Goal: Navigation & Orientation: Understand site structure

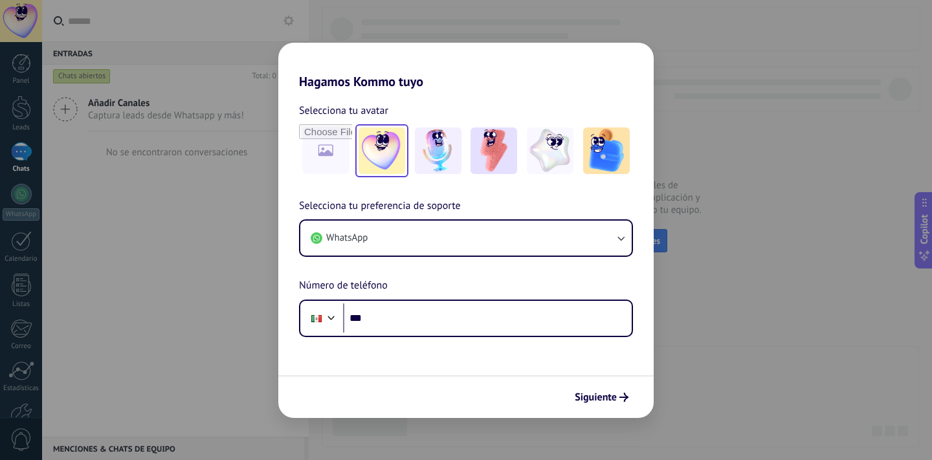
click at [395, 151] on img at bounding box center [381, 150] width 47 height 47
click at [432, 148] on img at bounding box center [438, 150] width 47 height 47
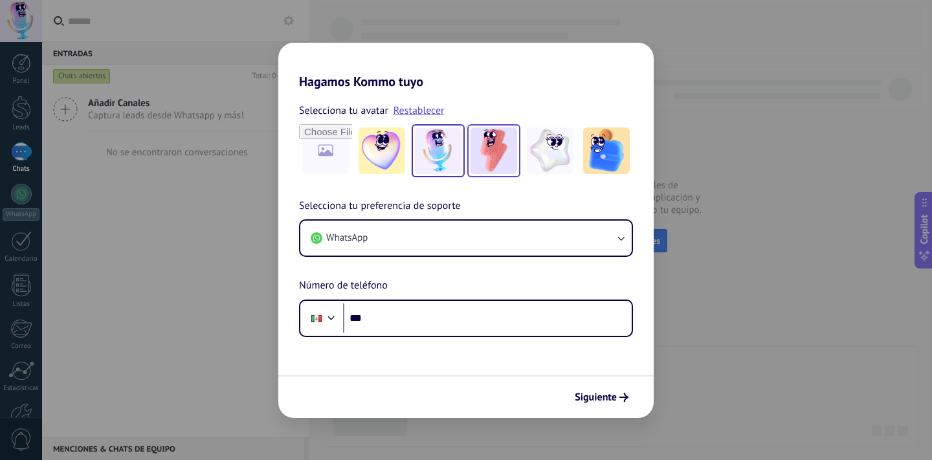
click at [496, 162] on img at bounding box center [493, 150] width 47 height 47
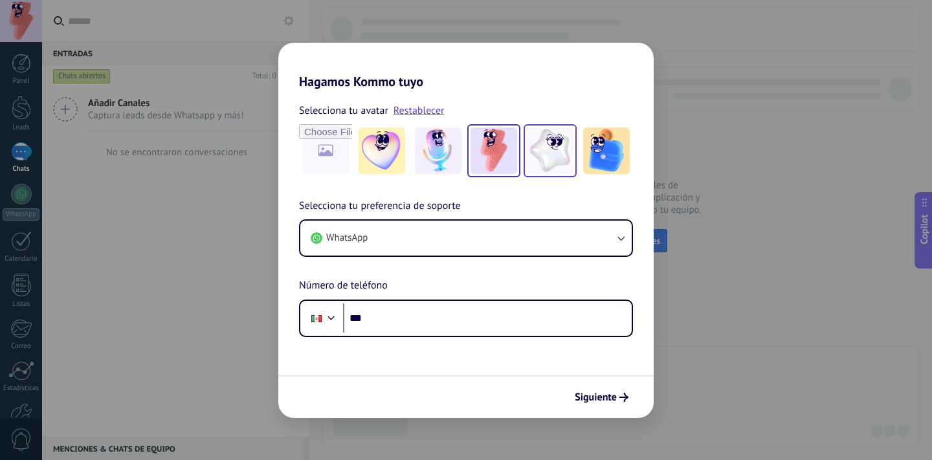
click at [552, 159] on img at bounding box center [550, 150] width 47 height 47
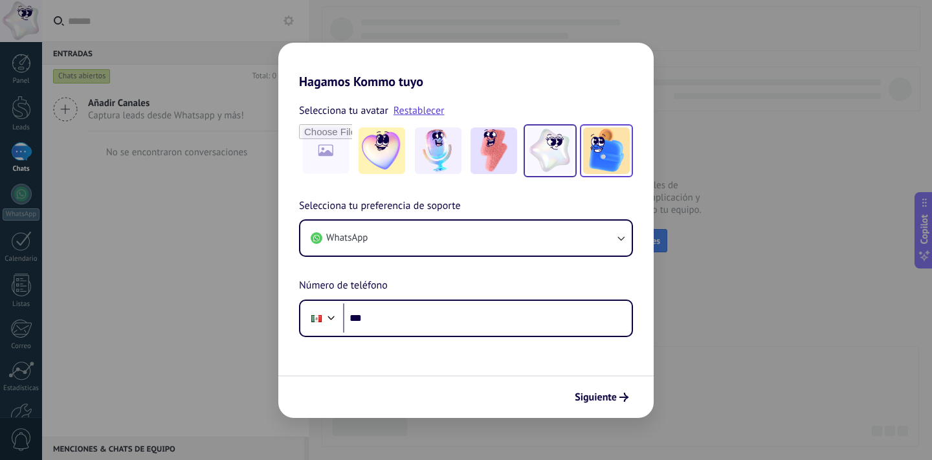
click at [605, 161] on img at bounding box center [606, 150] width 47 height 47
click at [614, 399] on span "Siguiente" at bounding box center [596, 397] width 42 height 9
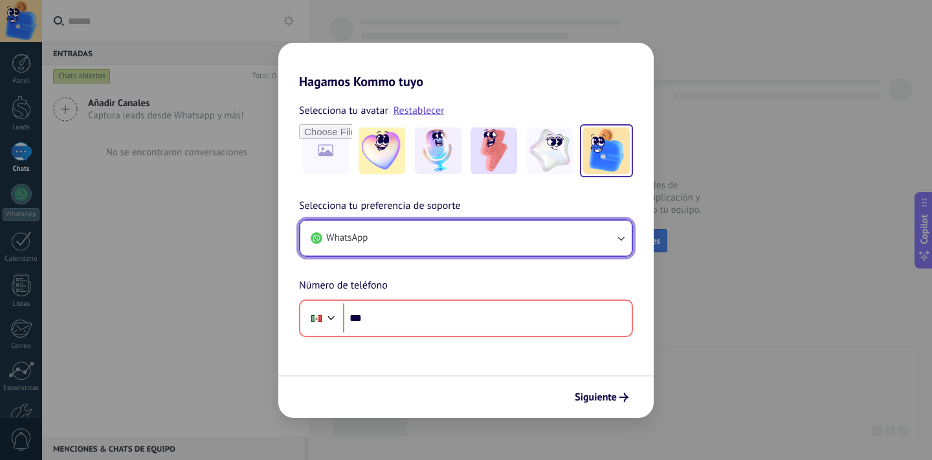
click at [607, 238] on button "WhatsApp" at bounding box center [465, 238] width 331 height 35
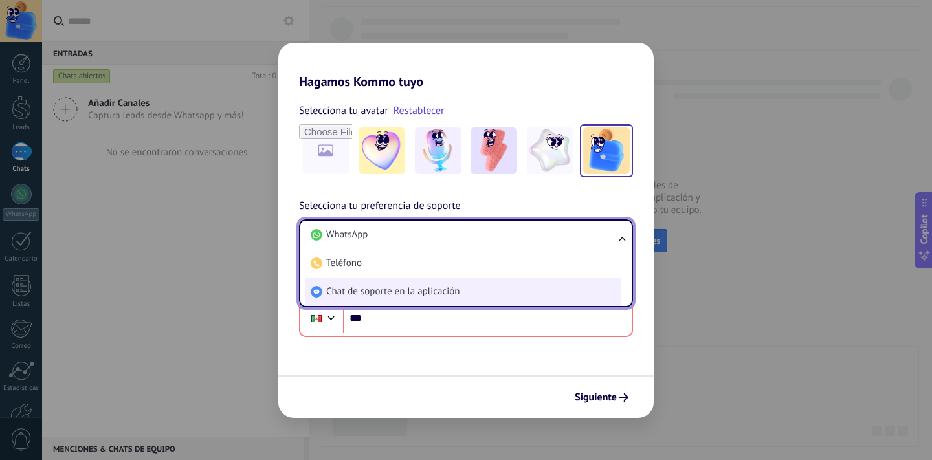
click at [505, 289] on li "Chat de soporte en la aplicación" at bounding box center [463, 292] width 316 height 28
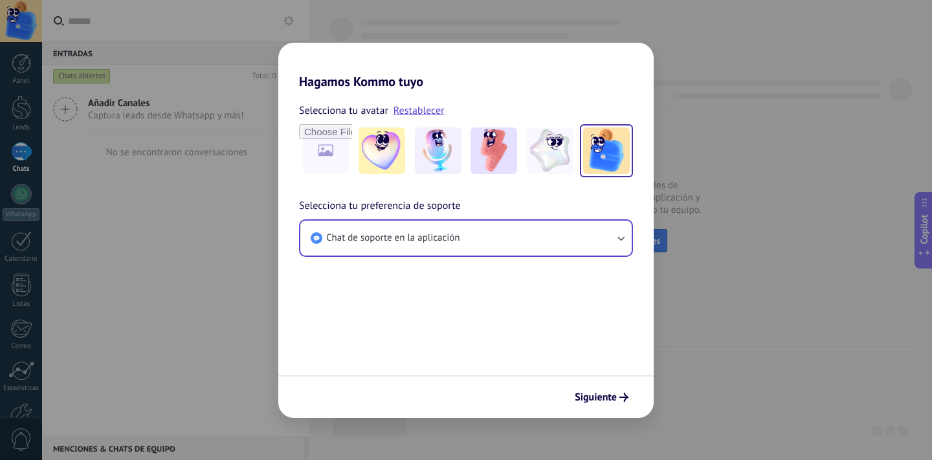
click at [537, 312] on form "Selecciona tu avatar Restablecer Selecciona tu preferencia de soporte Chat de s…" at bounding box center [465, 253] width 375 height 329
click at [620, 397] on icon "submit" at bounding box center [623, 397] width 9 height 9
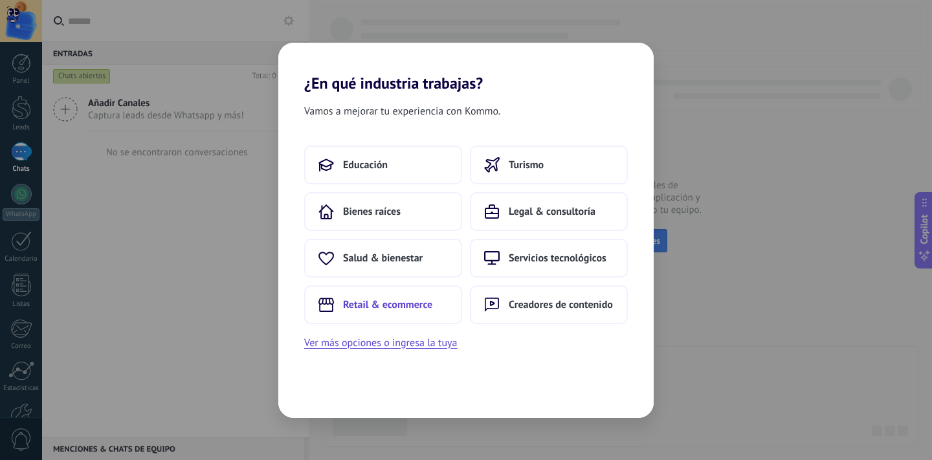
click at [405, 303] on span "Retail & ecommerce" at bounding box center [387, 304] width 89 height 13
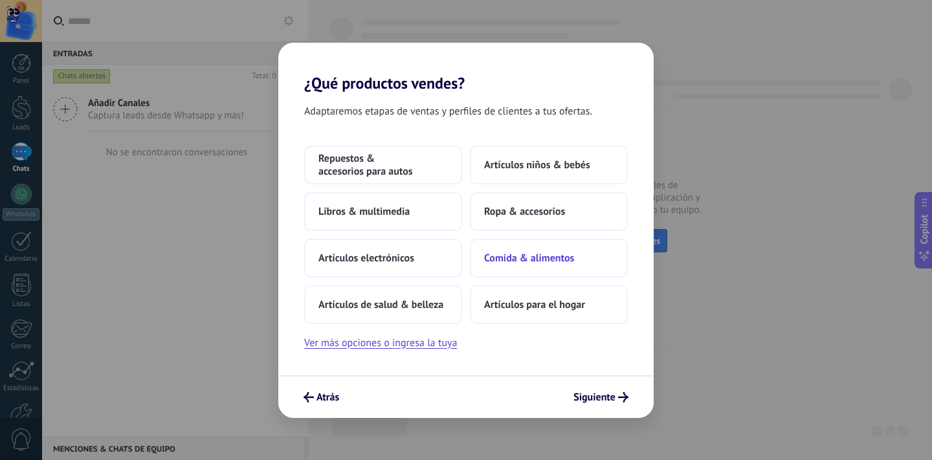
click at [532, 244] on button "Comida & alimentos" at bounding box center [549, 258] width 158 height 39
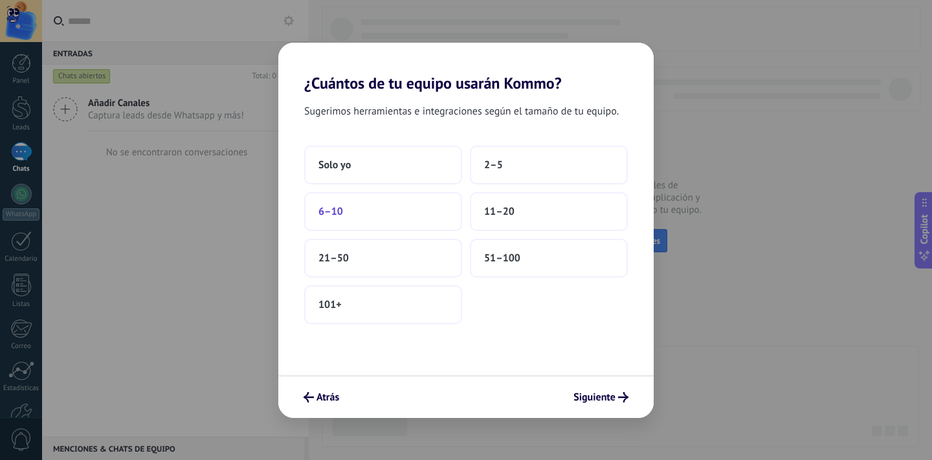
click at [406, 217] on button "6–10" at bounding box center [383, 211] width 158 height 39
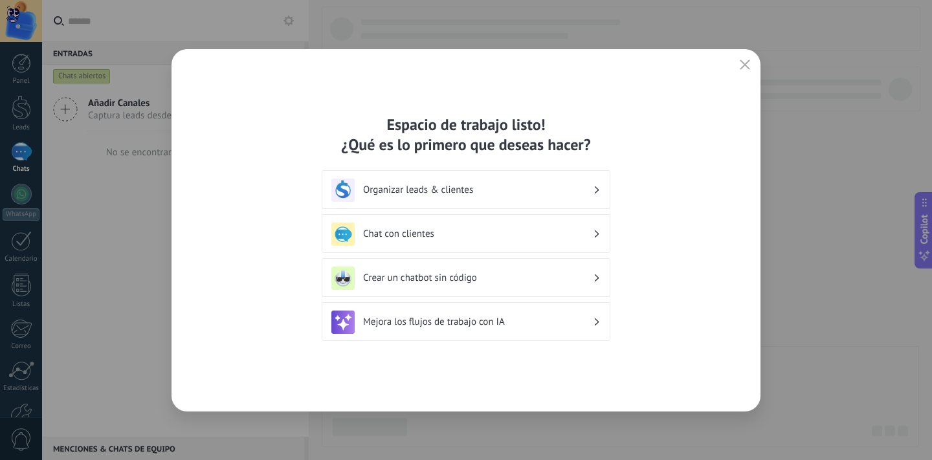
click at [479, 184] on h3 "Organizar leads & clientes" at bounding box center [478, 190] width 230 height 12
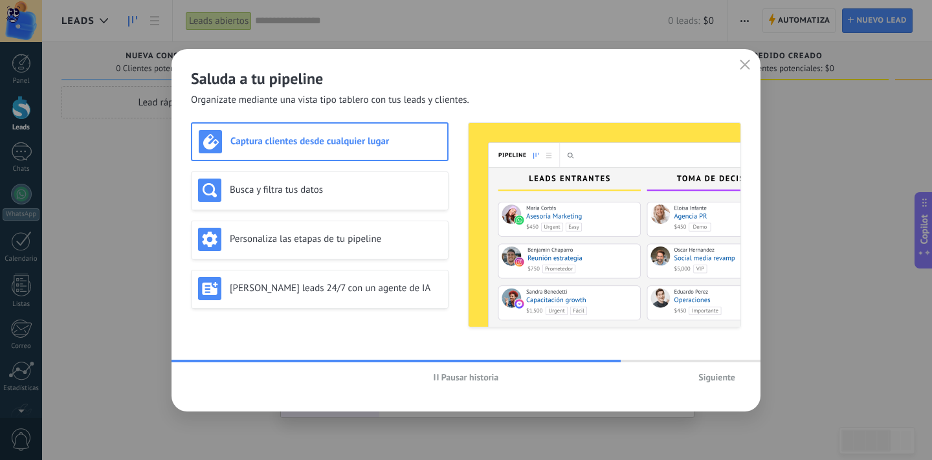
click at [336, 151] on div "Captura clientes desde cualquier lugar" at bounding box center [320, 141] width 242 height 23
click at [415, 201] on div "Busca y filtra tus datos" at bounding box center [319, 190] width 243 height 23
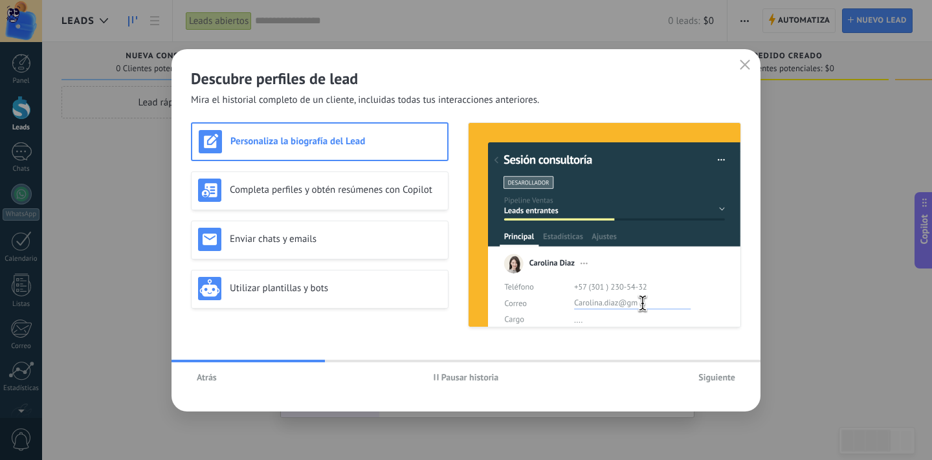
click at [411, 243] on h3 "Enviar chats y emails" at bounding box center [336, 239] width 212 height 12
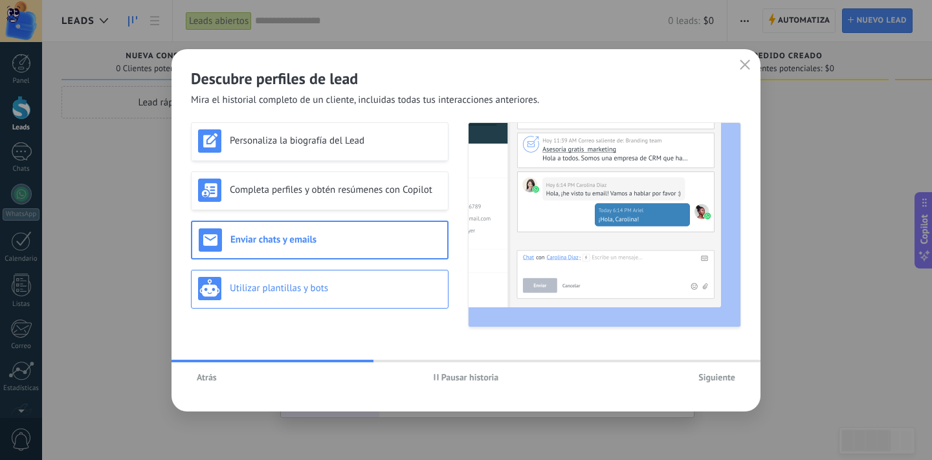
click at [410, 292] on h3 "Utilizar plantillas y bots" at bounding box center [336, 288] width 212 height 12
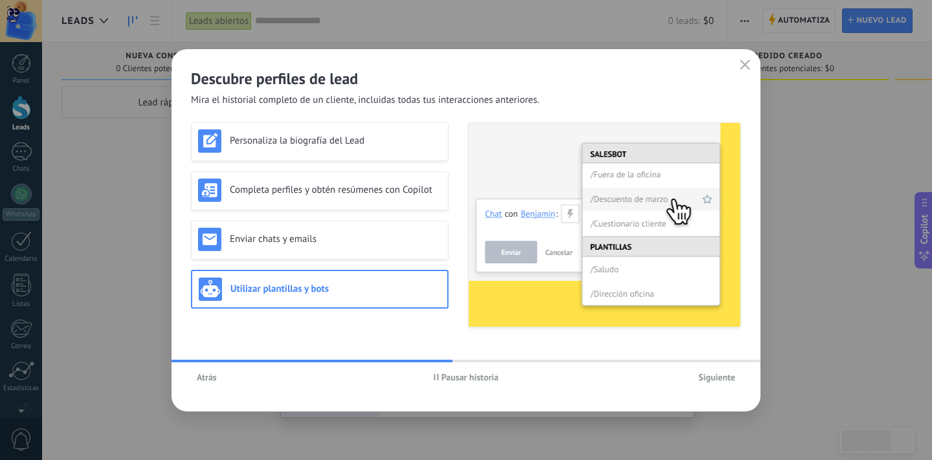
click at [701, 374] on span "Siguiente" at bounding box center [716, 377] width 37 height 9
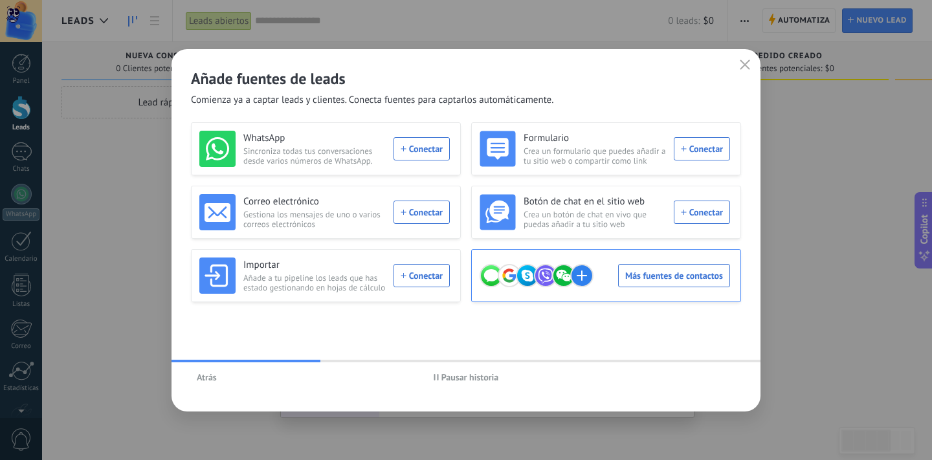
click at [631, 280] on div "Más fuentes de contactos" at bounding box center [604, 276] width 250 height 36
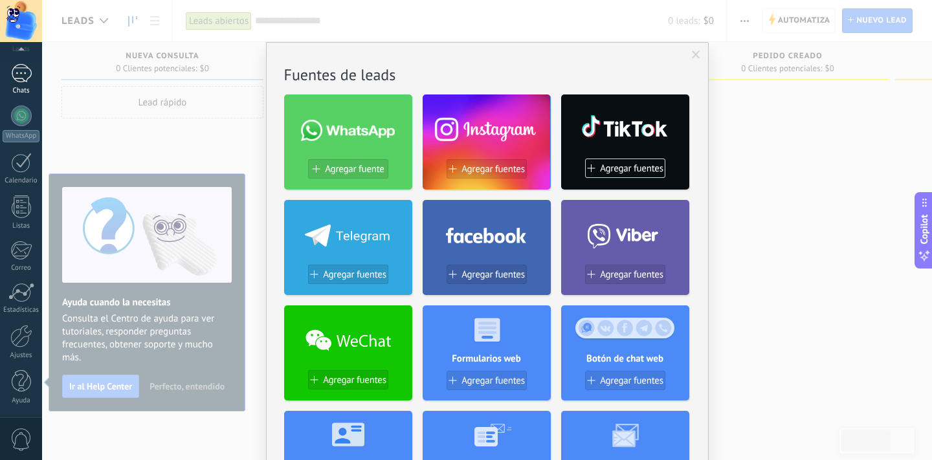
click at [23, 78] on div at bounding box center [21, 73] width 21 height 19
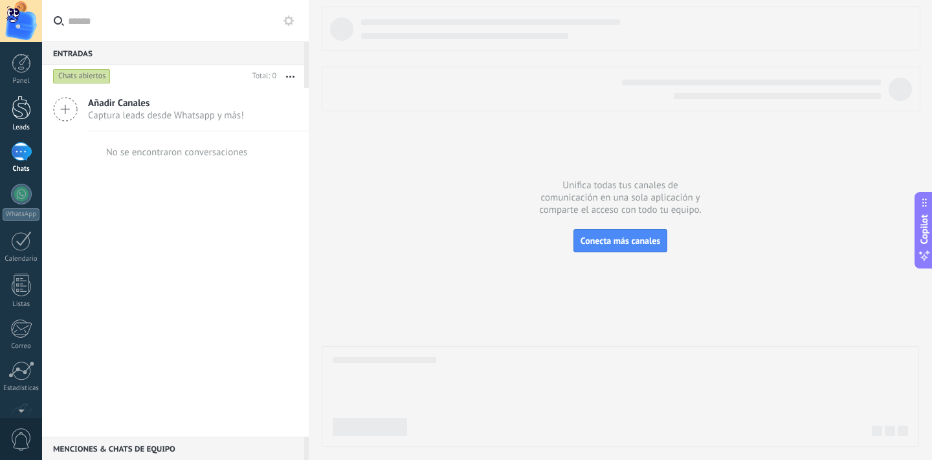
click at [19, 108] on div at bounding box center [21, 108] width 19 height 24
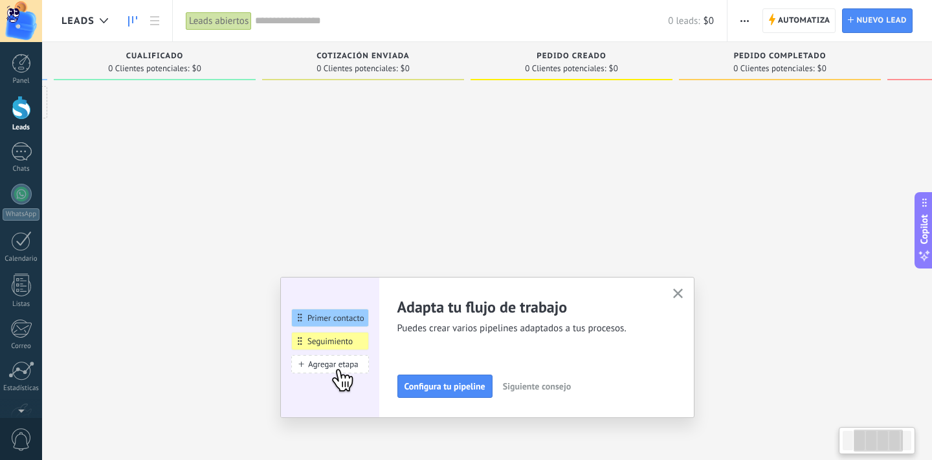
scroll to position [0, 393]
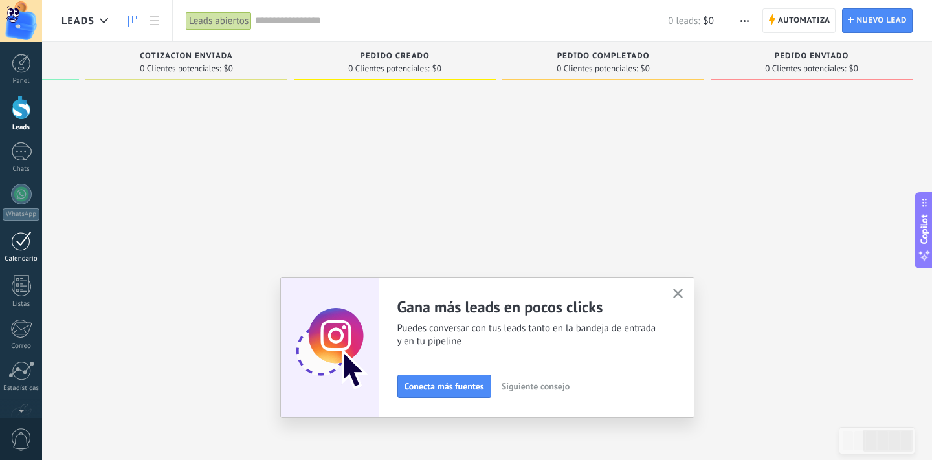
click at [20, 251] on link "Calendario" at bounding box center [21, 247] width 42 height 32
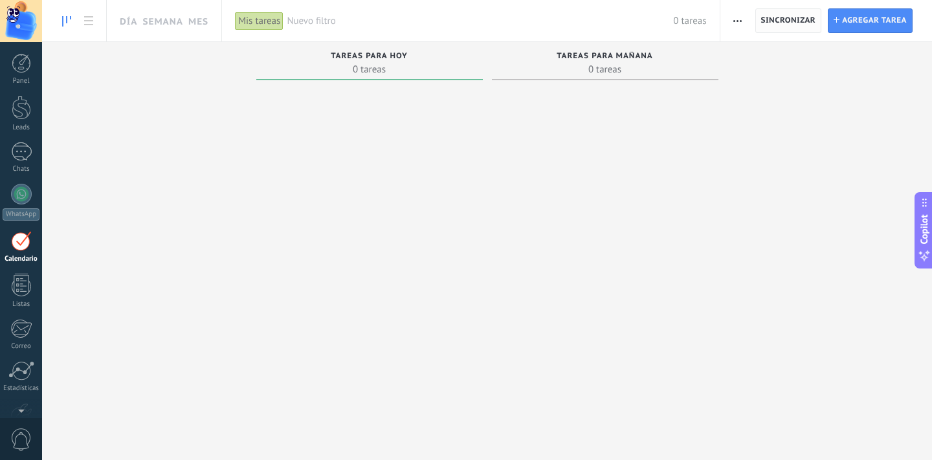
click at [786, 19] on span "Sincronizar" at bounding box center [788, 21] width 55 height 8
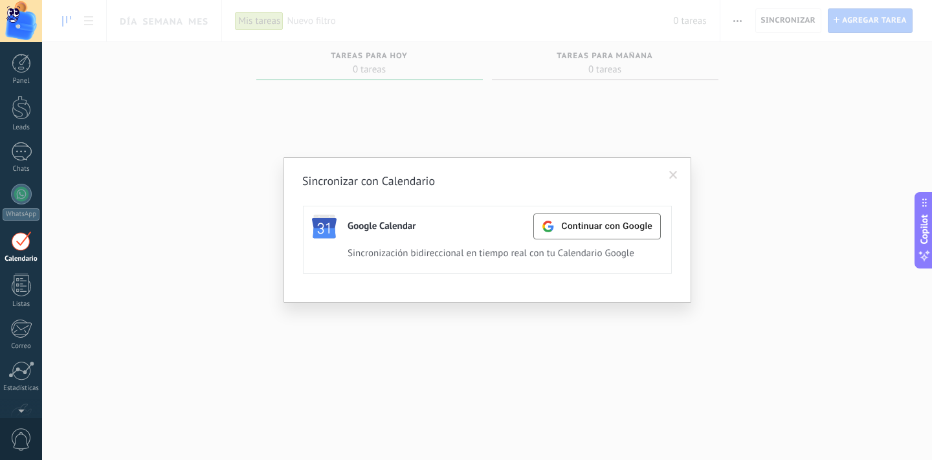
click at [670, 170] on span at bounding box center [673, 175] width 21 height 22
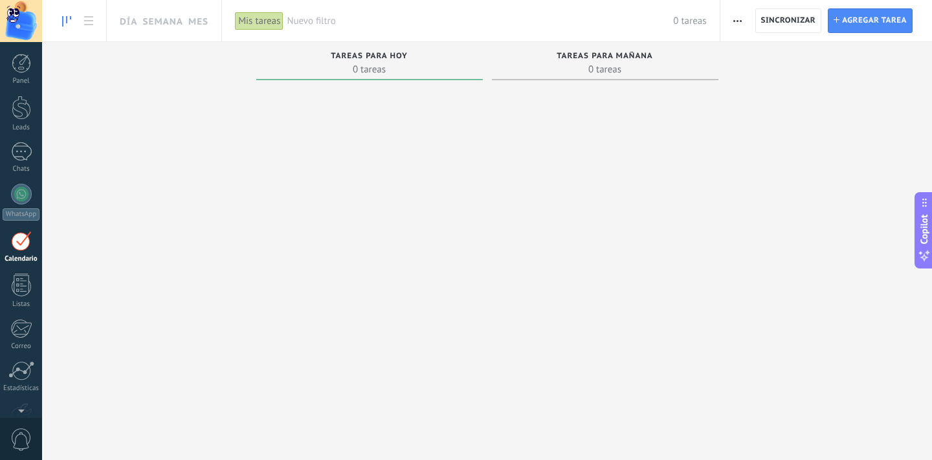
click at [740, 21] on use "button" at bounding box center [737, 21] width 8 height 2
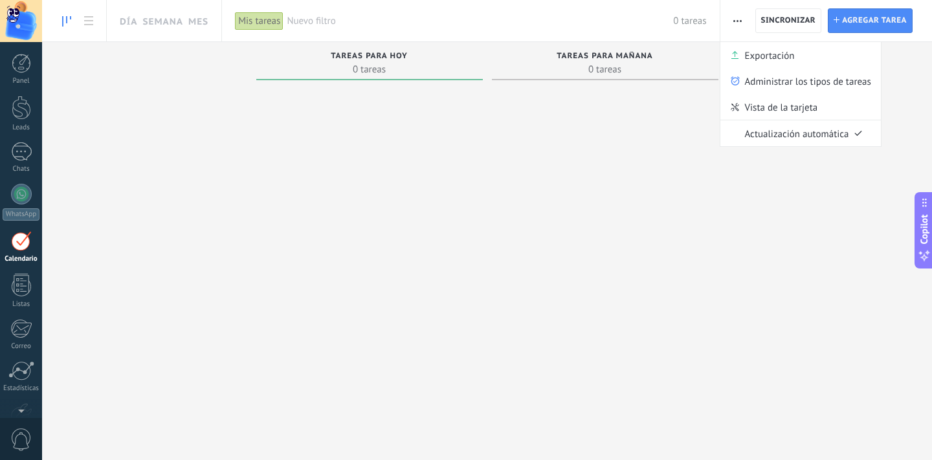
click at [565, 229] on div at bounding box center [605, 256] width 226 height 342
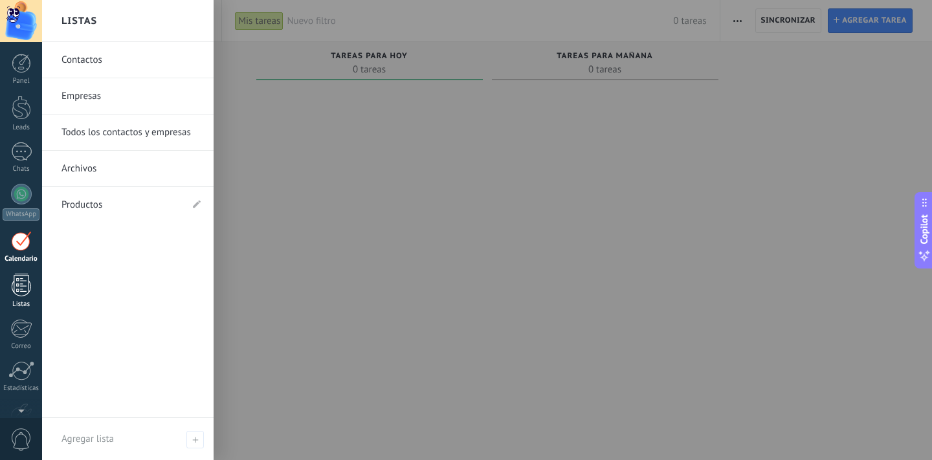
click at [27, 287] on div at bounding box center [21, 285] width 19 height 23
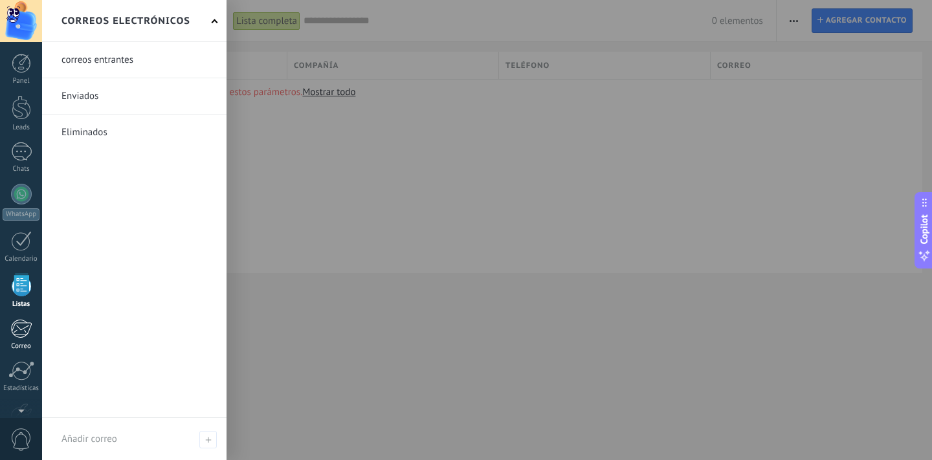
click at [19, 322] on div at bounding box center [20, 328] width 21 height 19
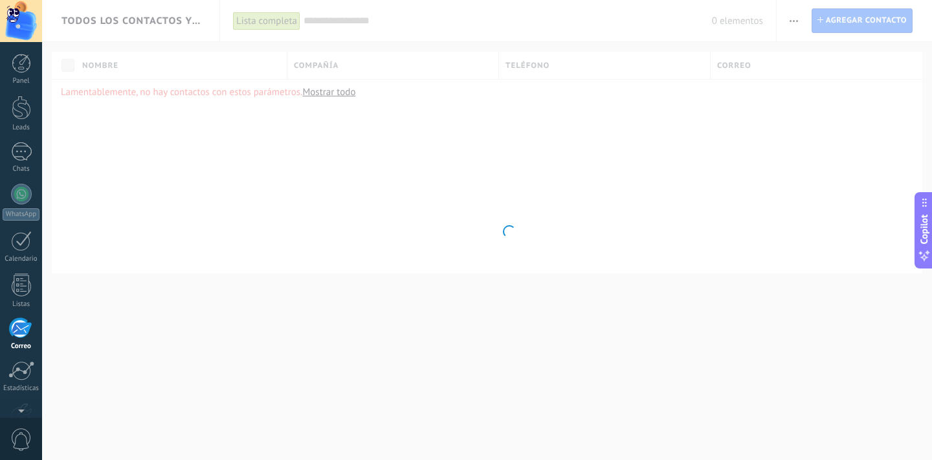
scroll to position [78, 0]
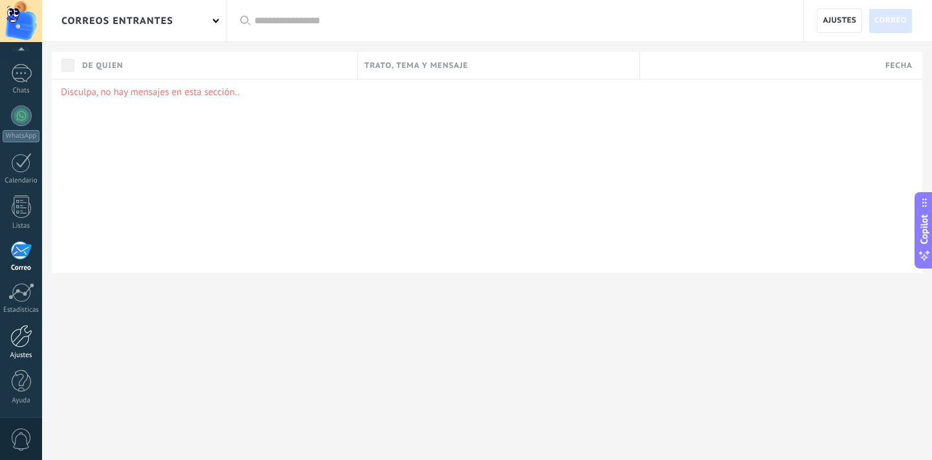
click at [27, 336] on div at bounding box center [21, 336] width 22 height 23
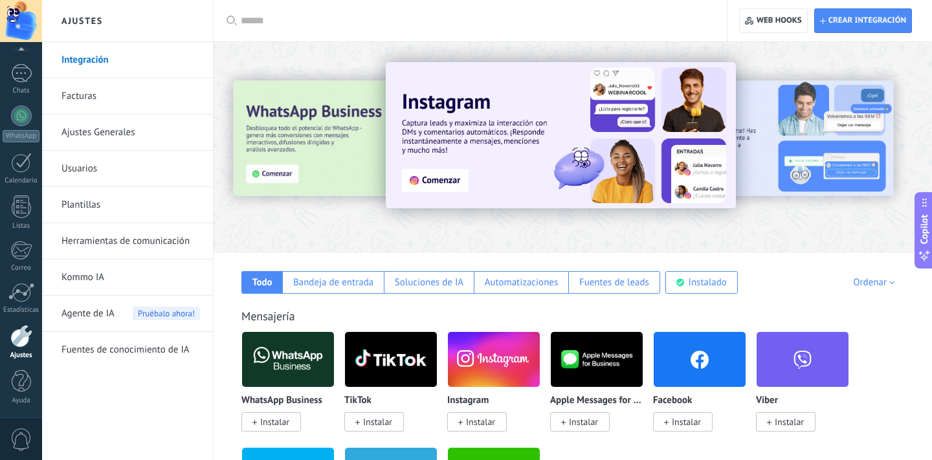
click at [126, 87] on link "Facturas" at bounding box center [130, 96] width 138 height 36
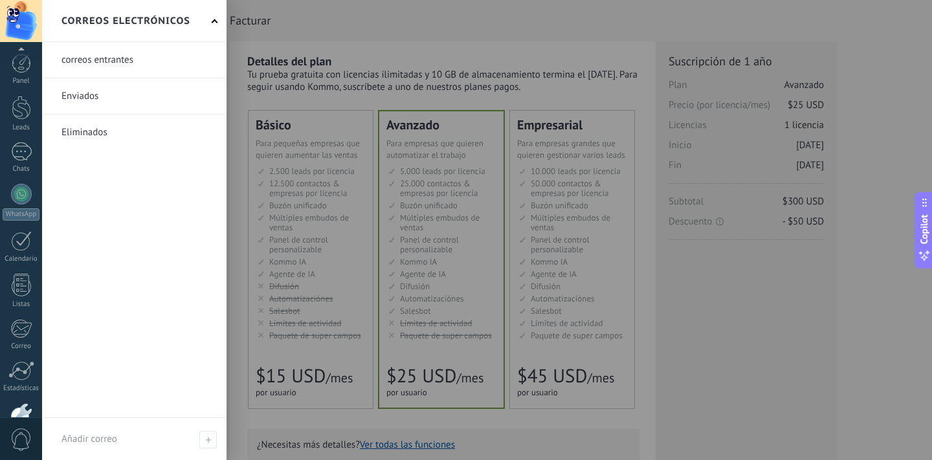
scroll to position [78, 0]
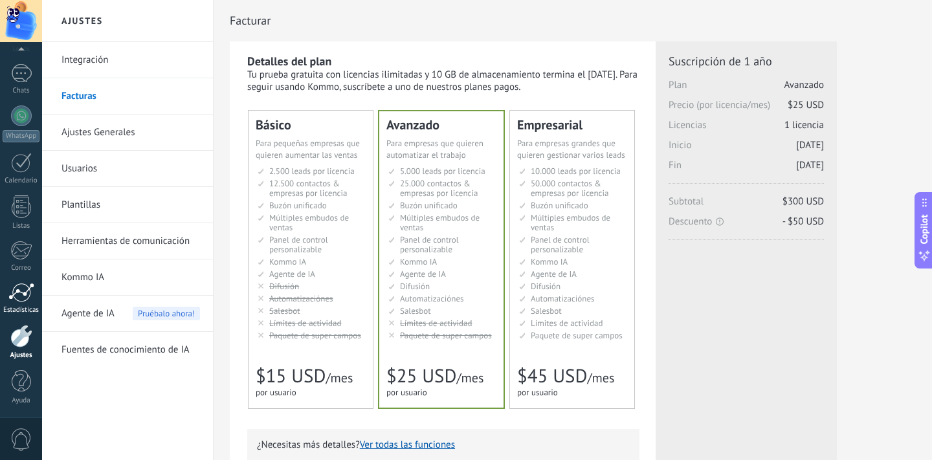
click at [21, 289] on div at bounding box center [21, 292] width 26 height 19
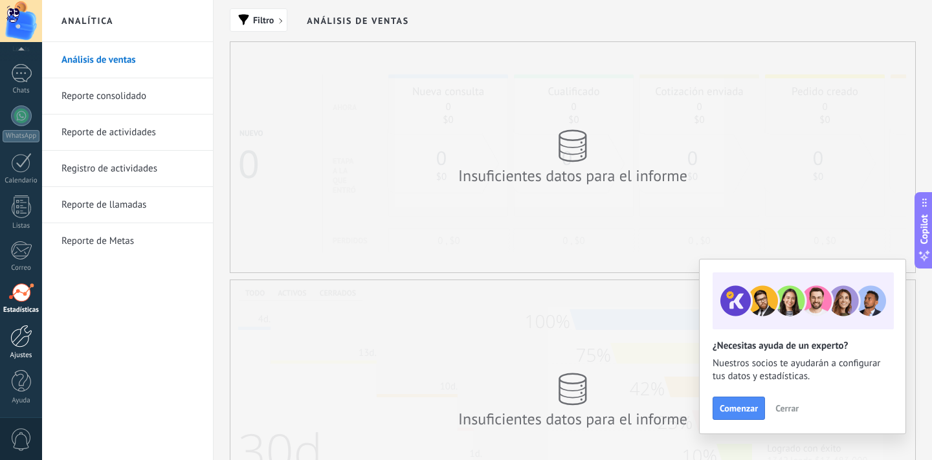
click at [21, 335] on div at bounding box center [21, 336] width 22 height 23
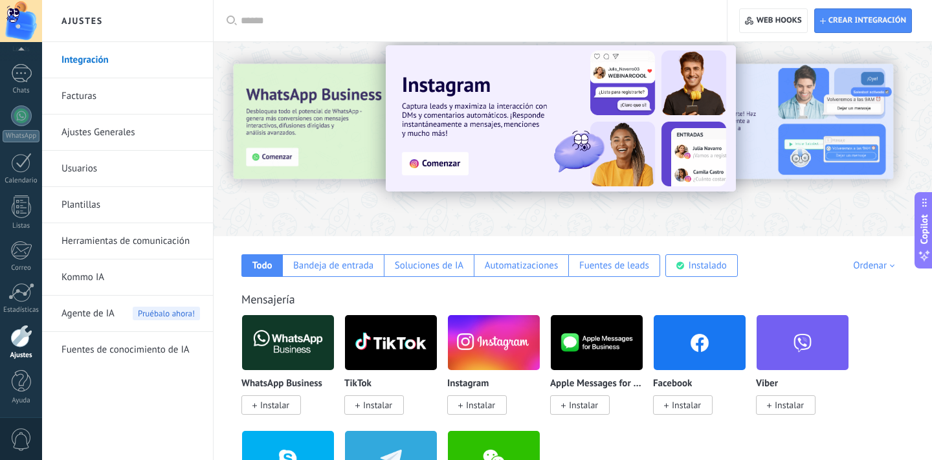
scroll to position [49, 0]
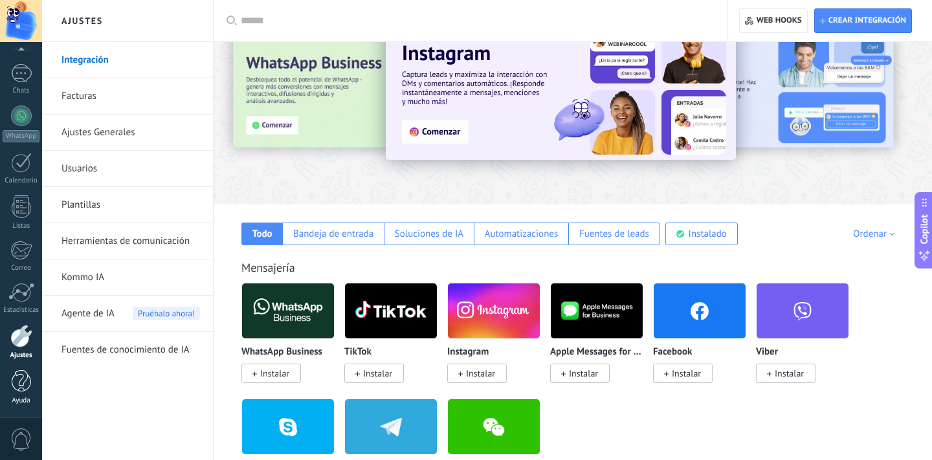
click at [20, 373] on div at bounding box center [21, 381] width 19 height 23
